Goal: Task Accomplishment & Management: Manage account settings

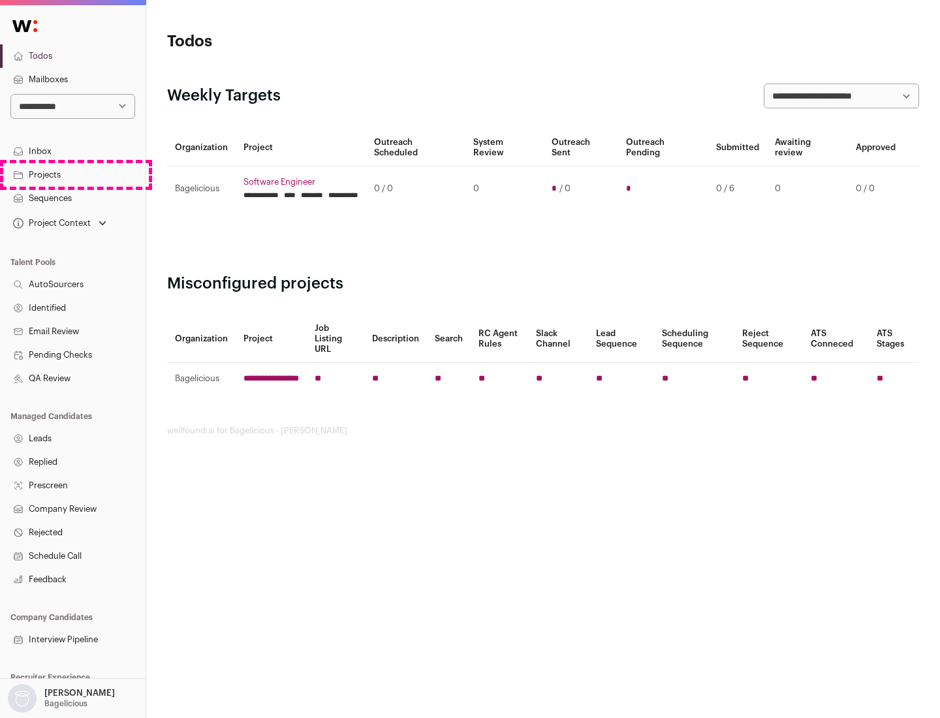
click at [72, 174] on link "Projects" at bounding box center [72, 174] width 145 height 23
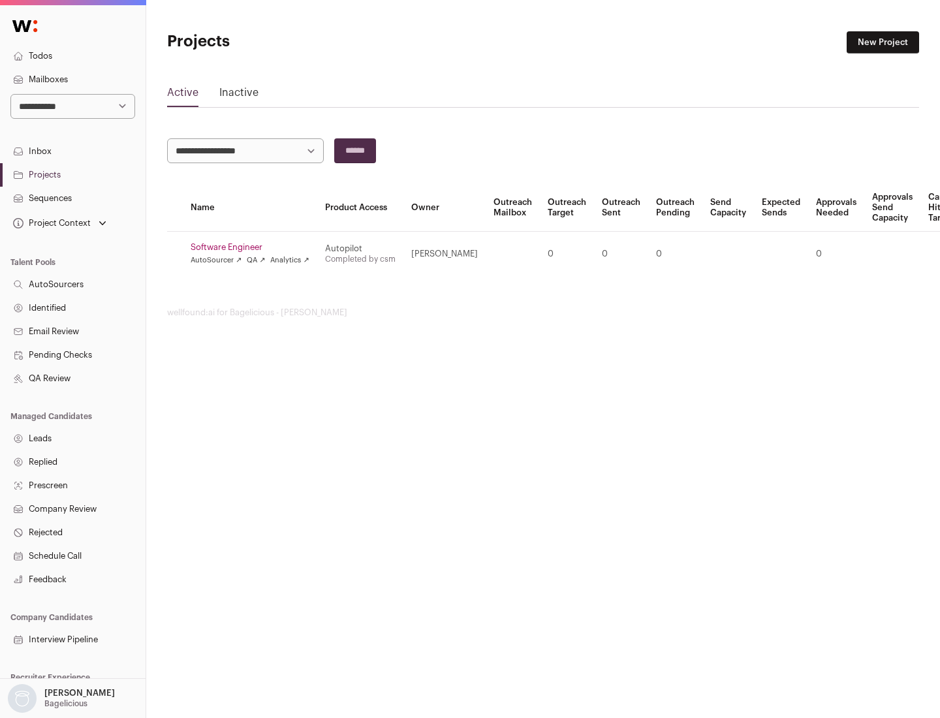
click at [254, 247] on link "Software Engineer" at bounding box center [250, 247] width 119 height 10
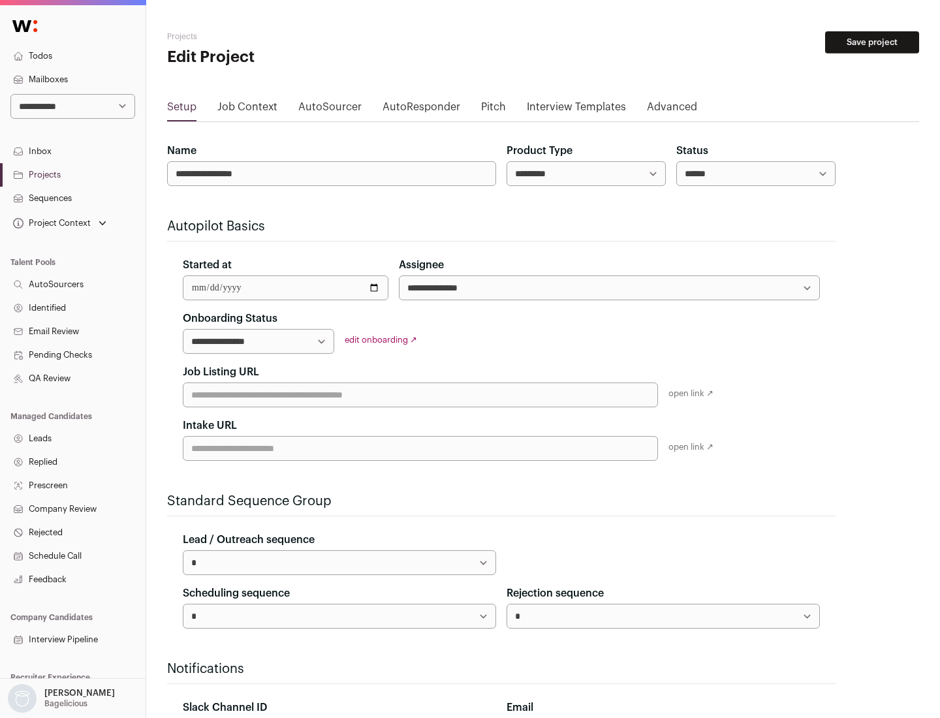
click at [872, 42] on button "Save project" at bounding box center [872, 42] width 94 height 22
